Goal: Task Accomplishment & Management: Manage account settings

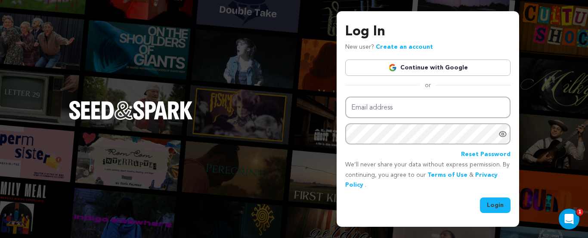
type input "booking@kobenavision.com"
click at [494, 200] on button "Login" at bounding box center [495, 204] width 31 height 15
